Goal: Book appointment/travel/reservation

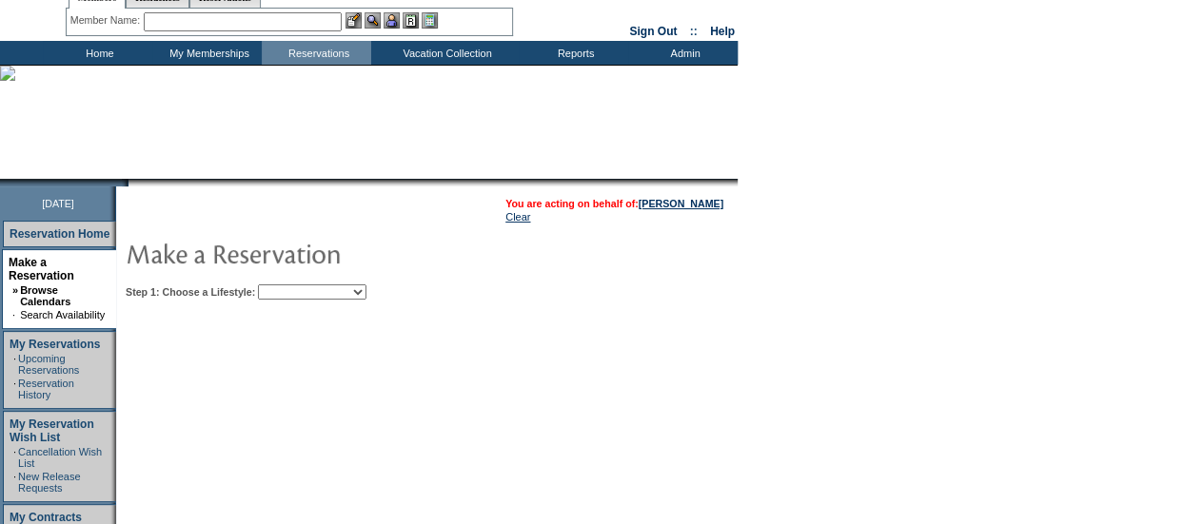
scroll to position [65, 0]
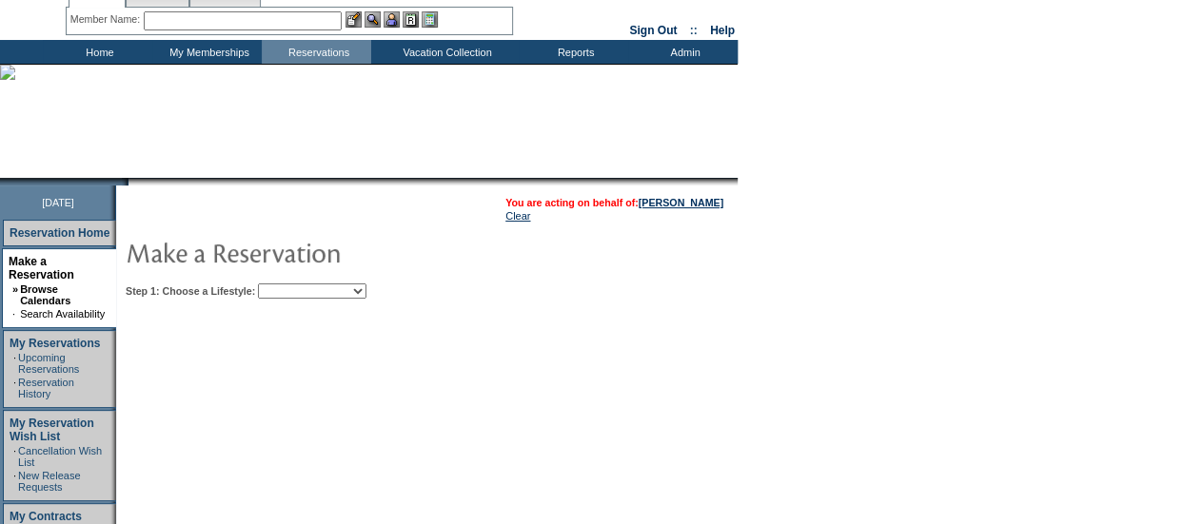
click at [337, 297] on select "Beach Leisure Metropolitan Mountain OIAL for Adventure OIAL for Couples OIAL fo…" at bounding box center [312, 291] width 109 height 15
select select "Beach"
click at [290, 284] on select "Beach Leisure Metropolitan Mountain OIAL for Adventure OIAL for Couples OIAL fo…" at bounding box center [312, 291] width 109 height 15
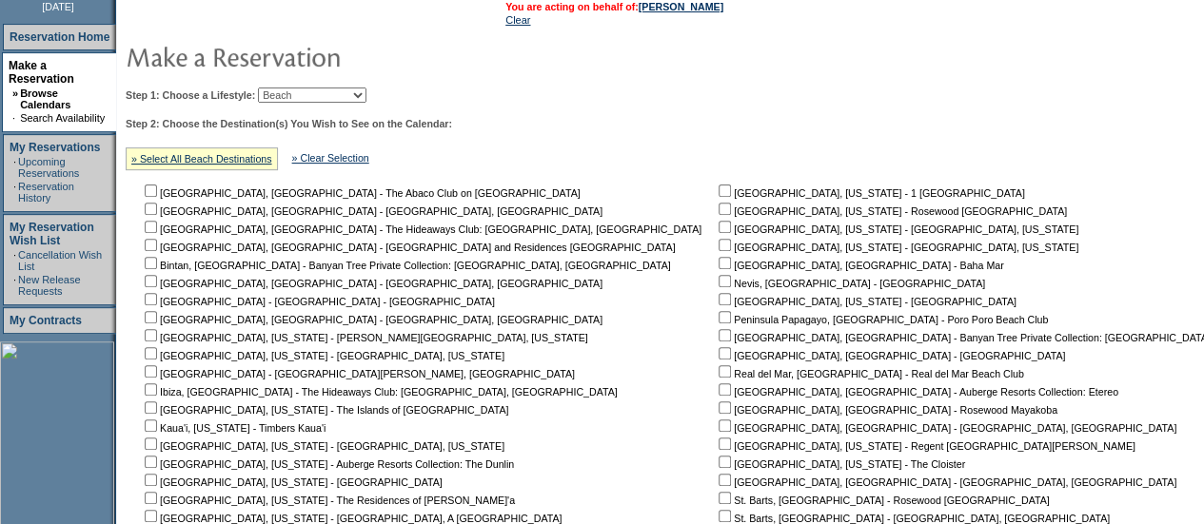
scroll to position [573, 0]
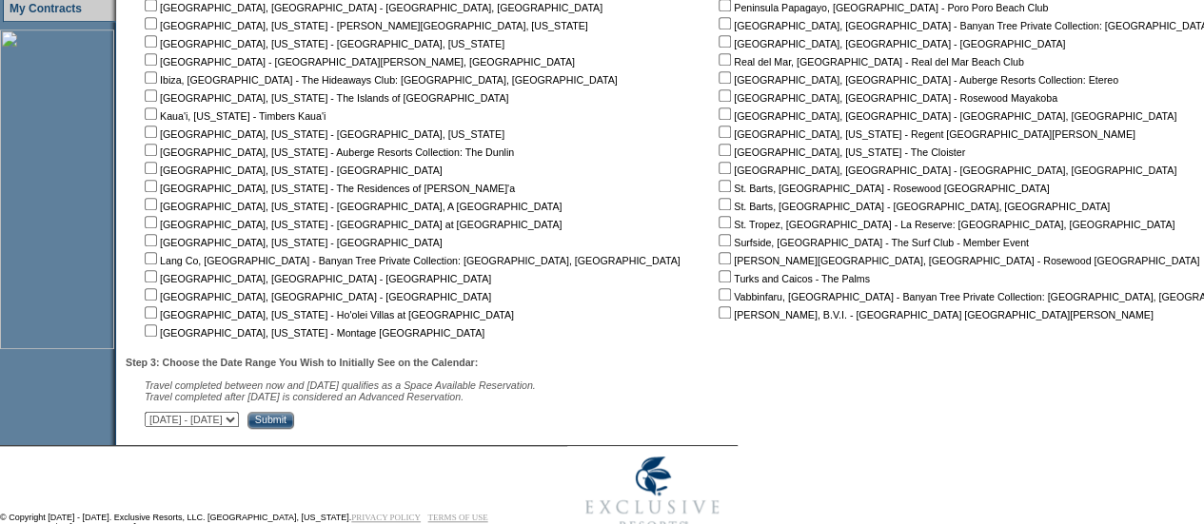
click at [719, 258] on input "checkbox" at bounding box center [725, 258] width 12 height 12
checkbox input "true"
click at [294, 425] on input "Submit" at bounding box center [270, 420] width 47 height 17
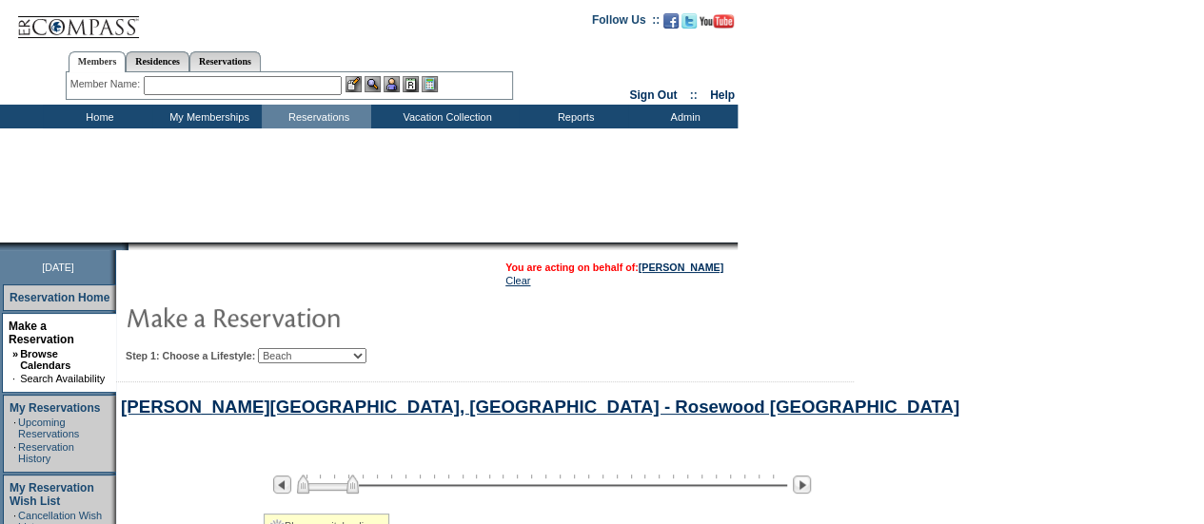
select select "Beach"
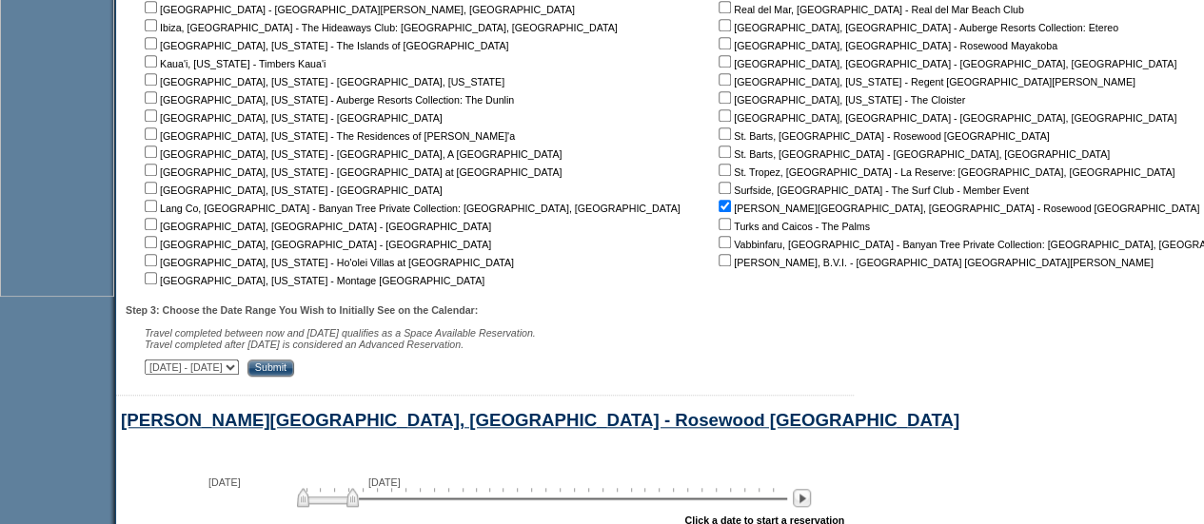
scroll to position [937, 0]
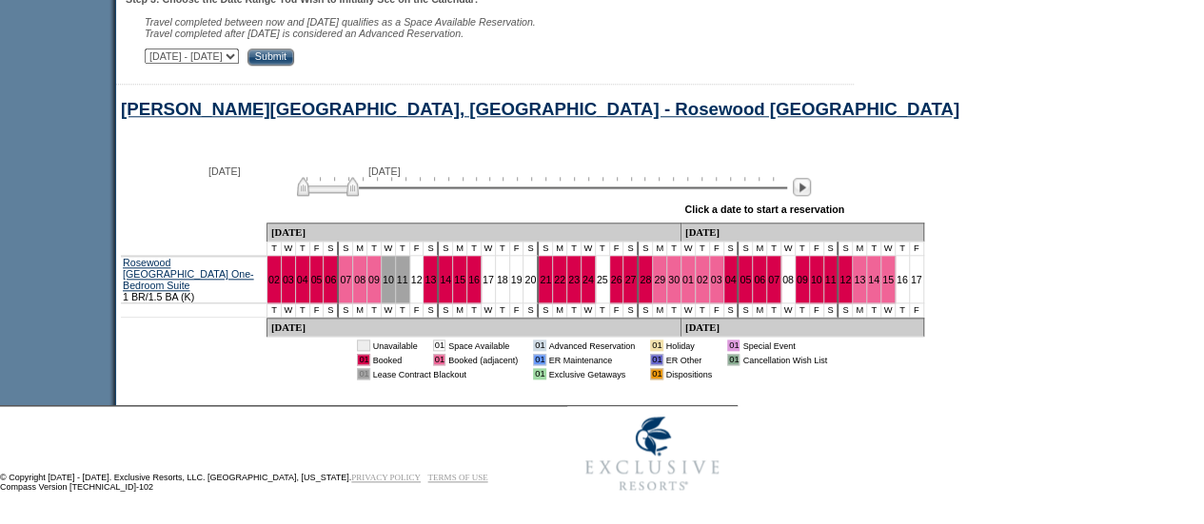
drag, startPoint x: 361, startPoint y: 193, endPoint x: 413, endPoint y: 191, distance: 52.4
click at [359, 191] on img at bounding box center [328, 186] width 62 height 19
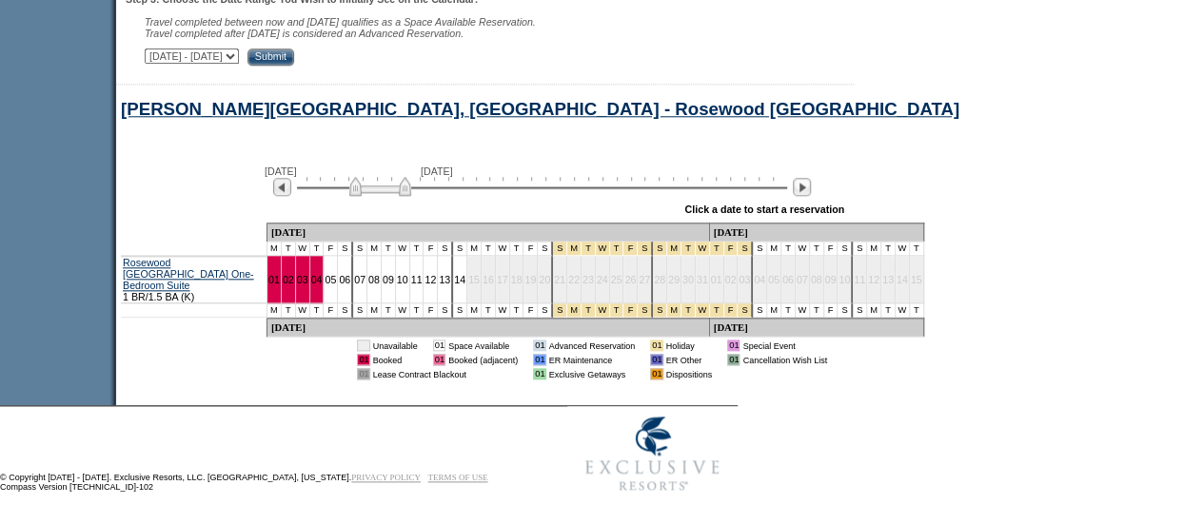
drag, startPoint x: 413, startPoint y: 191, endPoint x: 466, endPoint y: 188, distance: 53.4
click at [411, 188] on img at bounding box center [380, 186] width 62 height 19
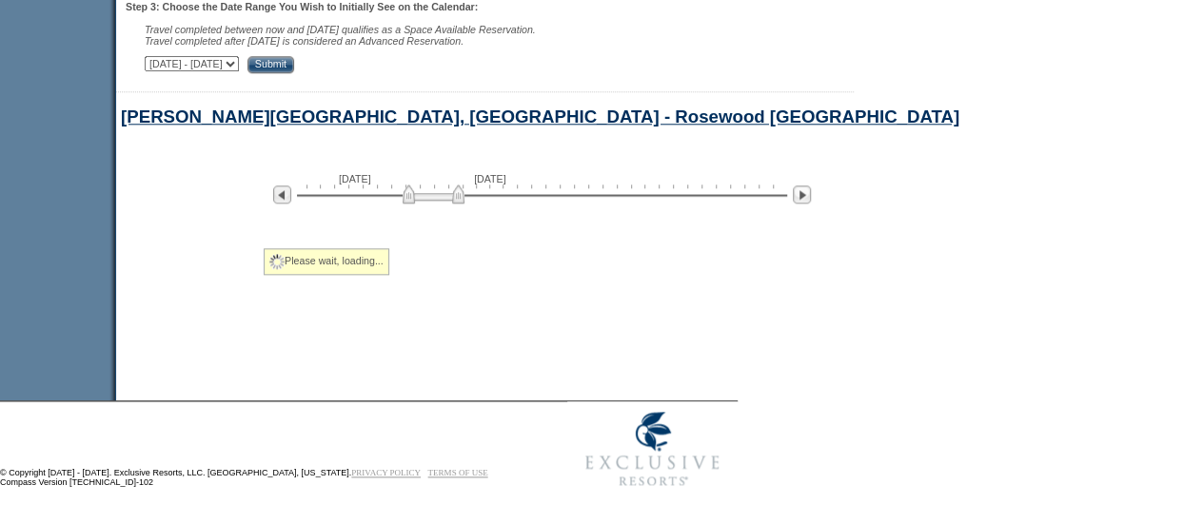
scroll to position [828, 0]
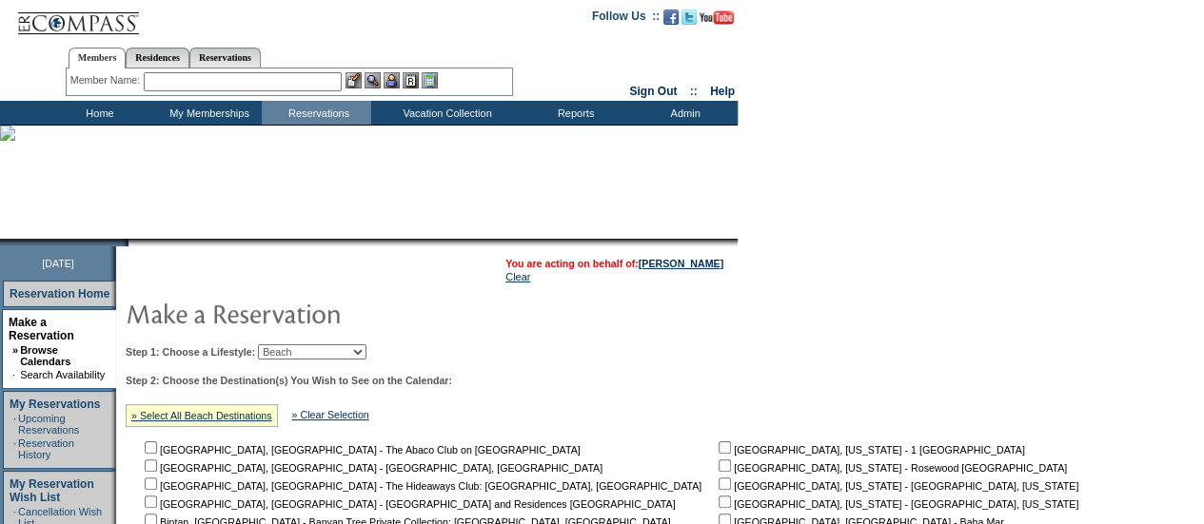
scroll to position [1, 0]
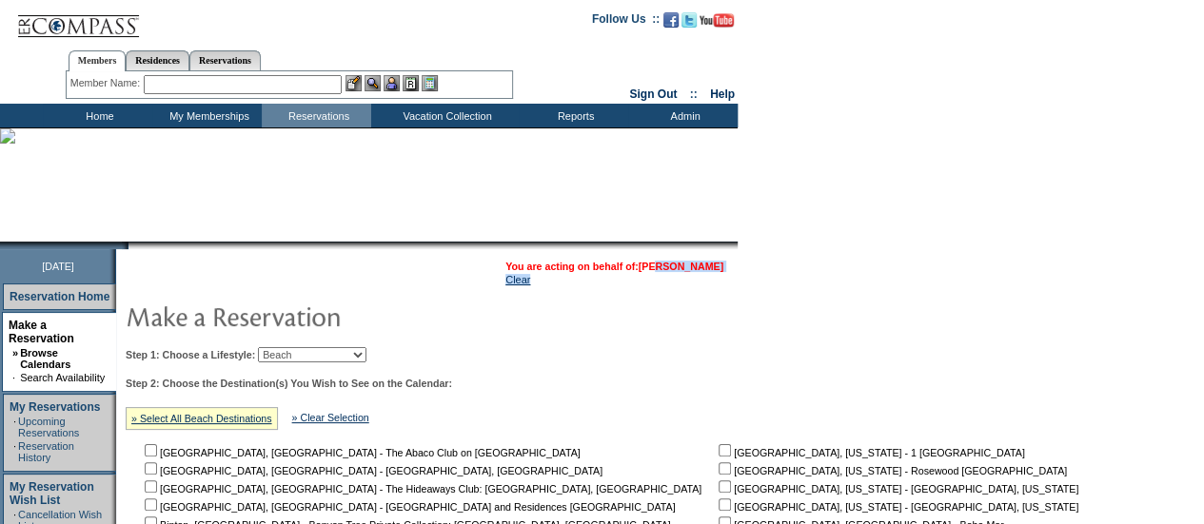
drag, startPoint x: 655, startPoint y: 279, endPoint x: 651, endPoint y: 265, distance: 14.8
click at [651, 265] on tbody "You are acting on behalf of: [PERSON_NAME] Clear" at bounding box center [614, 273] width 218 height 25
click at [651, 265] on link "[PERSON_NAME]" at bounding box center [681, 266] width 85 height 11
